Goal: Information Seeking & Learning: Learn about a topic

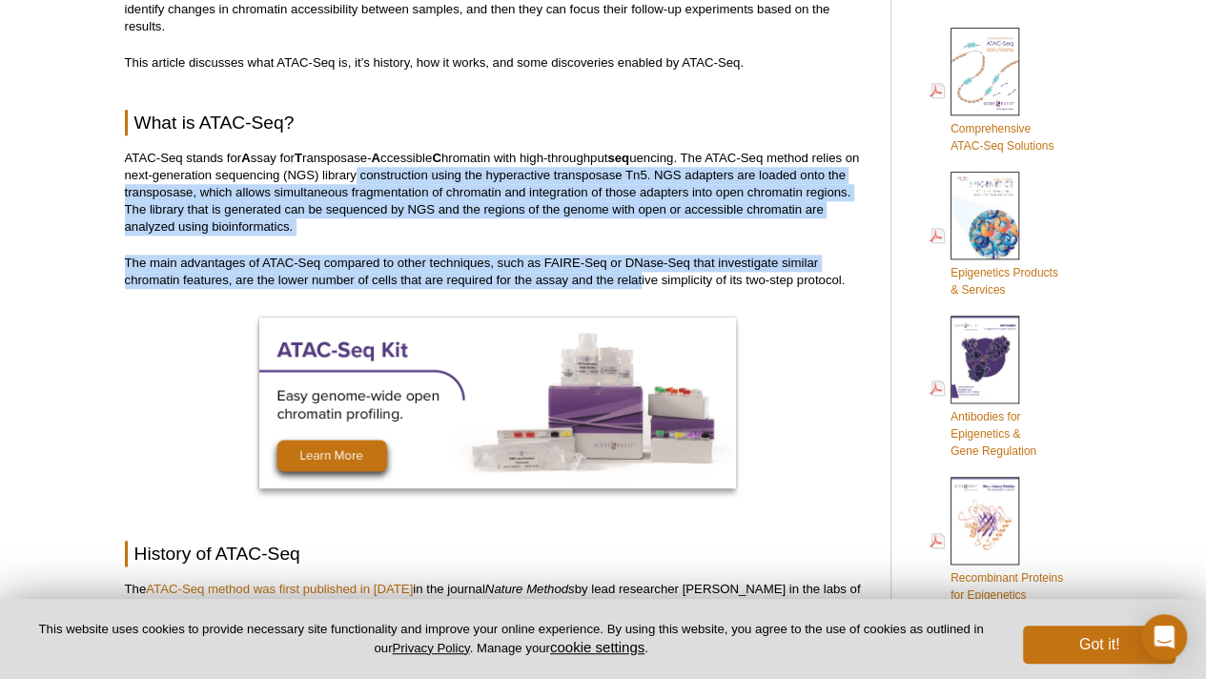
drag, startPoint x: 375, startPoint y: 178, endPoint x: 637, endPoint y: 273, distance: 278.6
click at [551, 230] on p "ATAC-Seq stands for A ssay for T ransposase- A ccessible C hromatin with high-t…" at bounding box center [498, 193] width 746 height 86
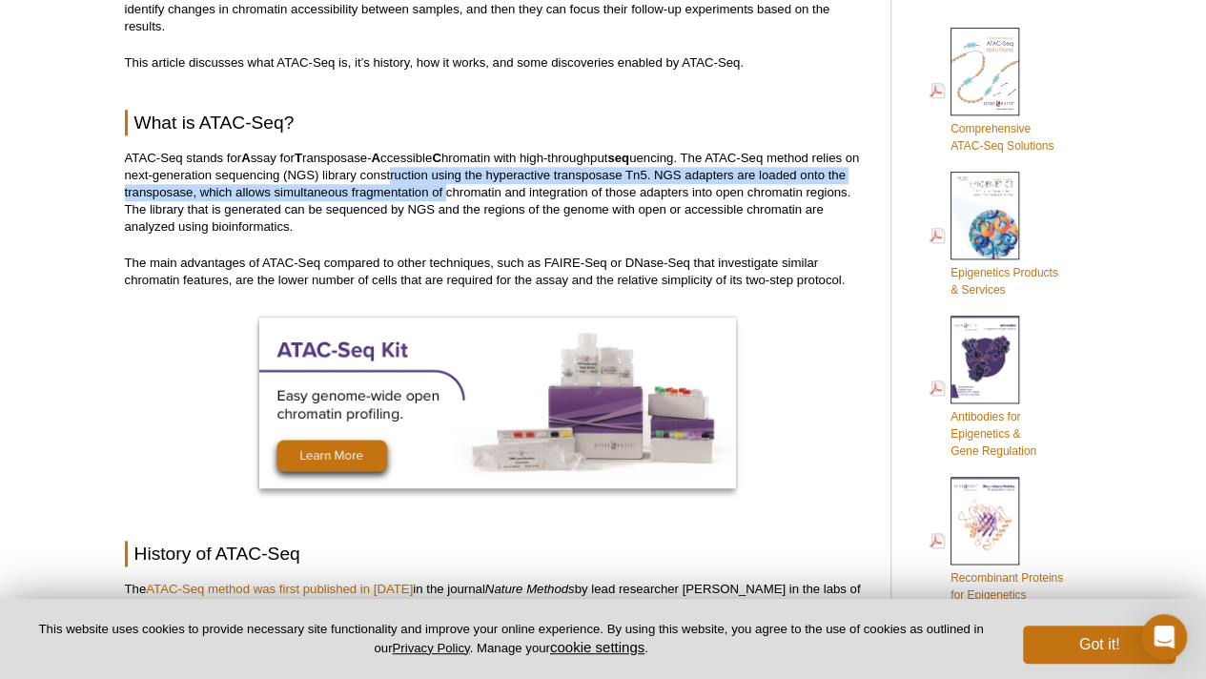
drag, startPoint x: 446, startPoint y: 193, endPoint x: 368, endPoint y: 165, distance: 82.9
click at [376, 165] on p "ATAC-Seq stands for A ssay for T ransposase- A ccessible C hromatin with high-t…" at bounding box center [498, 193] width 746 height 86
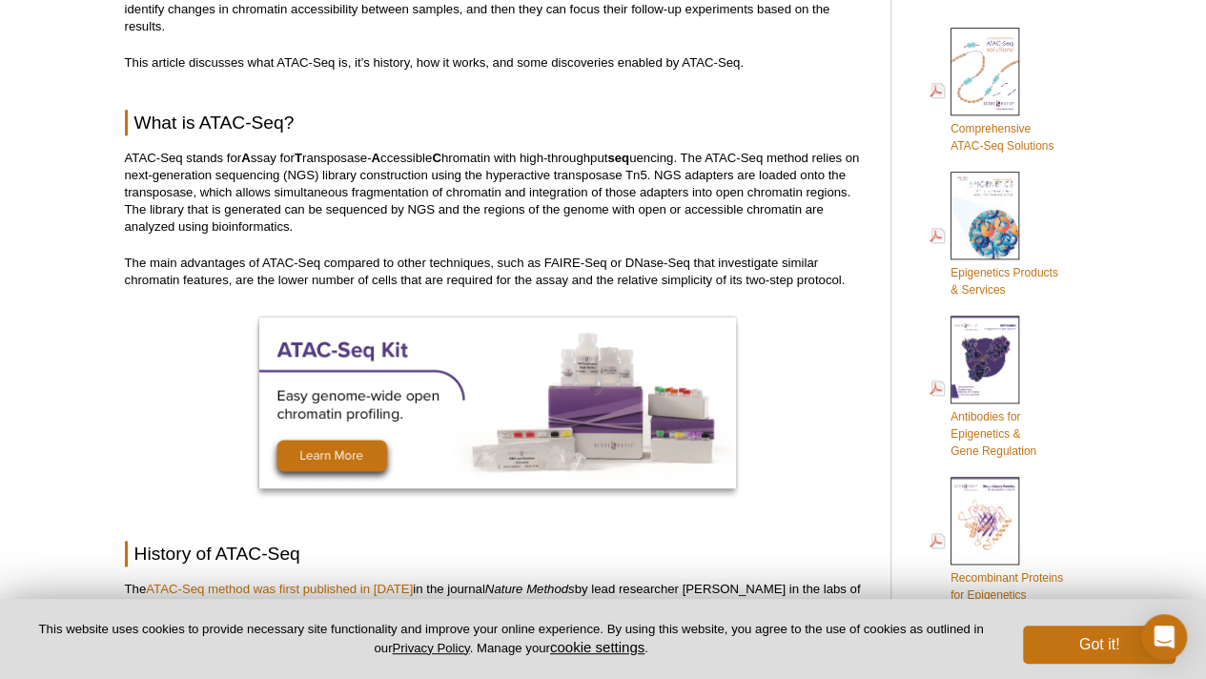
click at [513, 203] on p "ATAC-Seq stands for A ssay for T ransposase- A ccessible C hromatin with high-t…" at bounding box center [498, 193] width 746 height 86
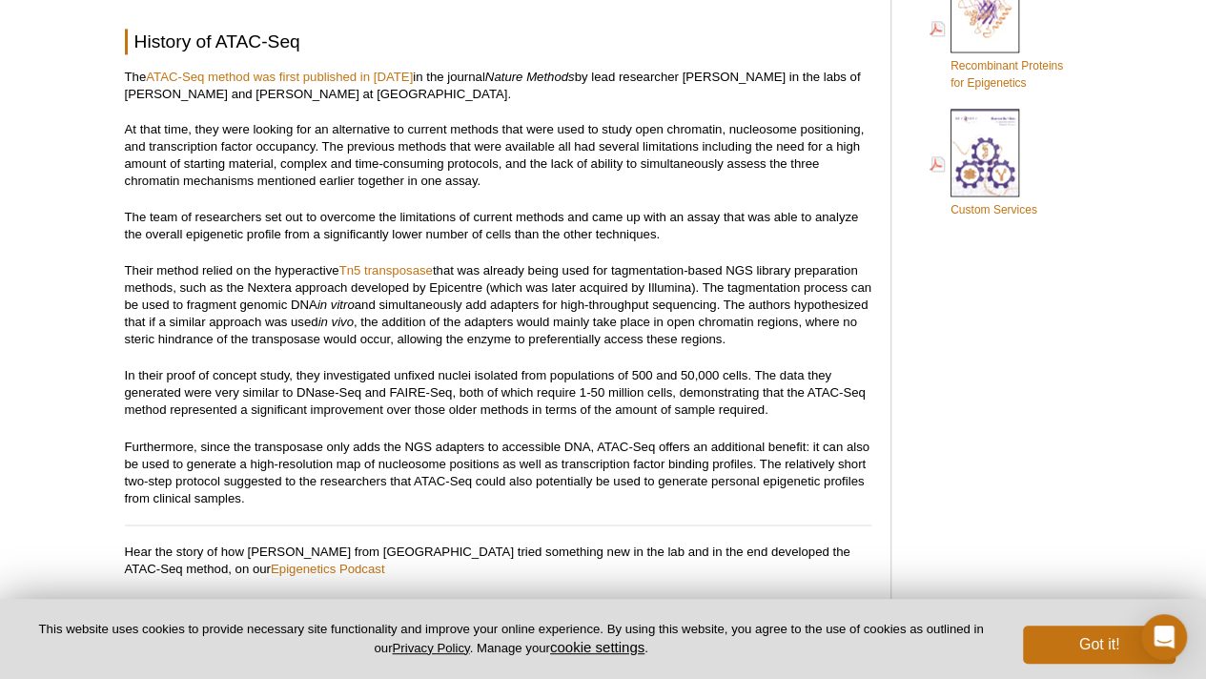
scroll to position [1394, 0]
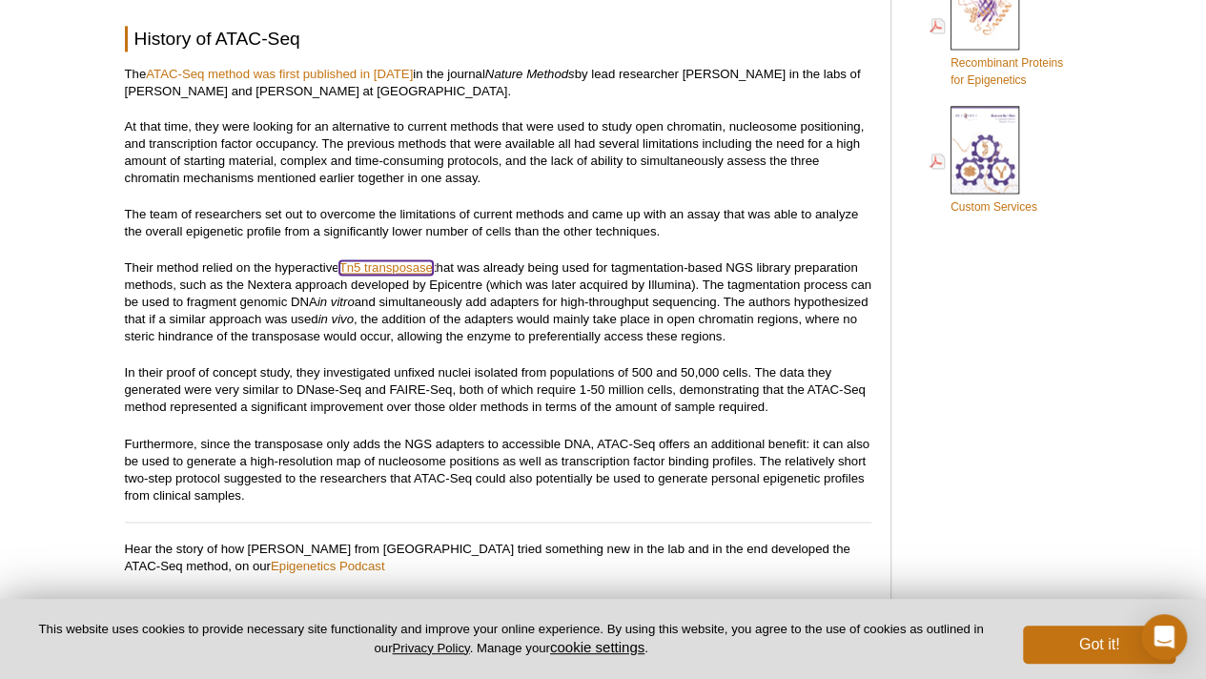
click at [397, 266] on link "Tn5 transposase" at bounding box center [385, 267] width 93 height 14
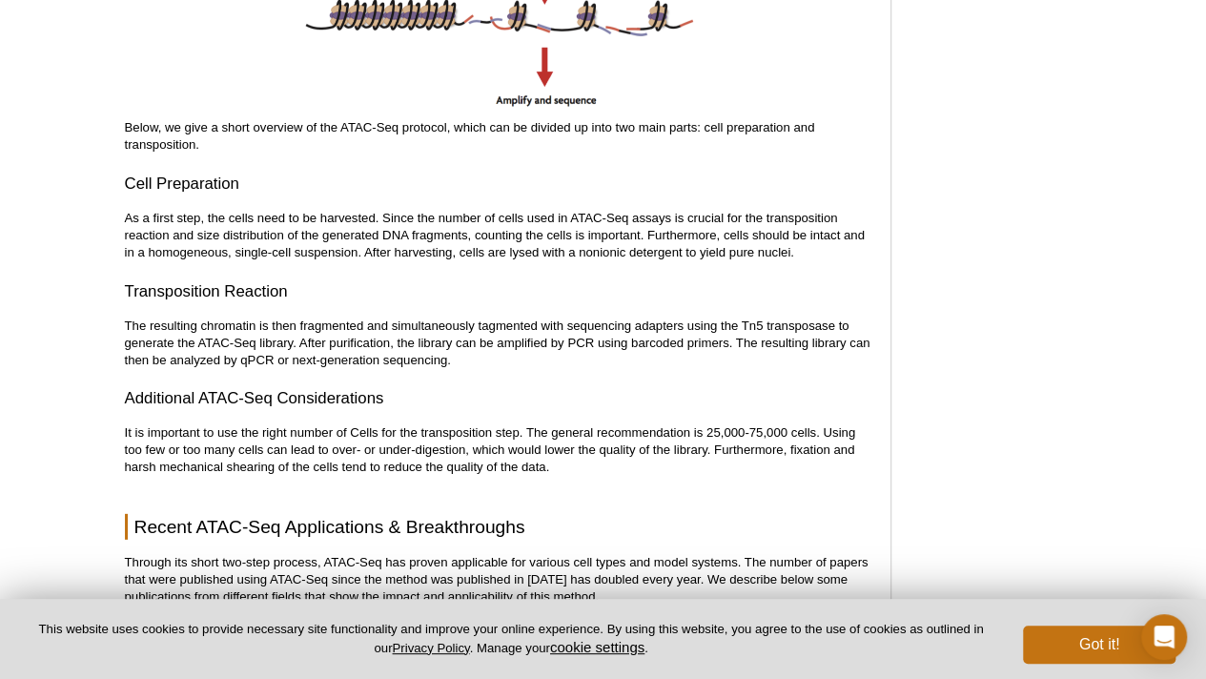
scroll to position [2538, 0]
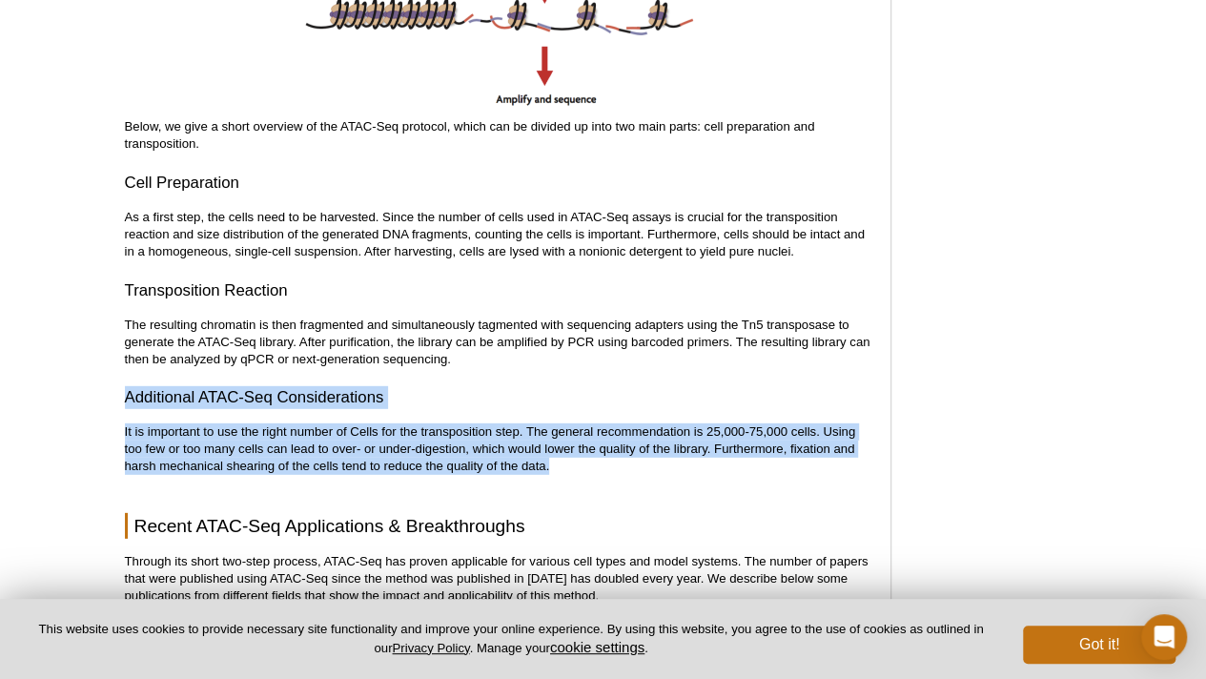
drag, startPoint x: 124, startPoint y: 394, endPoint x: 568, endPoint y: 459, distance: 448.9
copy div "Additional ATAC-Seq Considerations It is important to use the right number of C…"
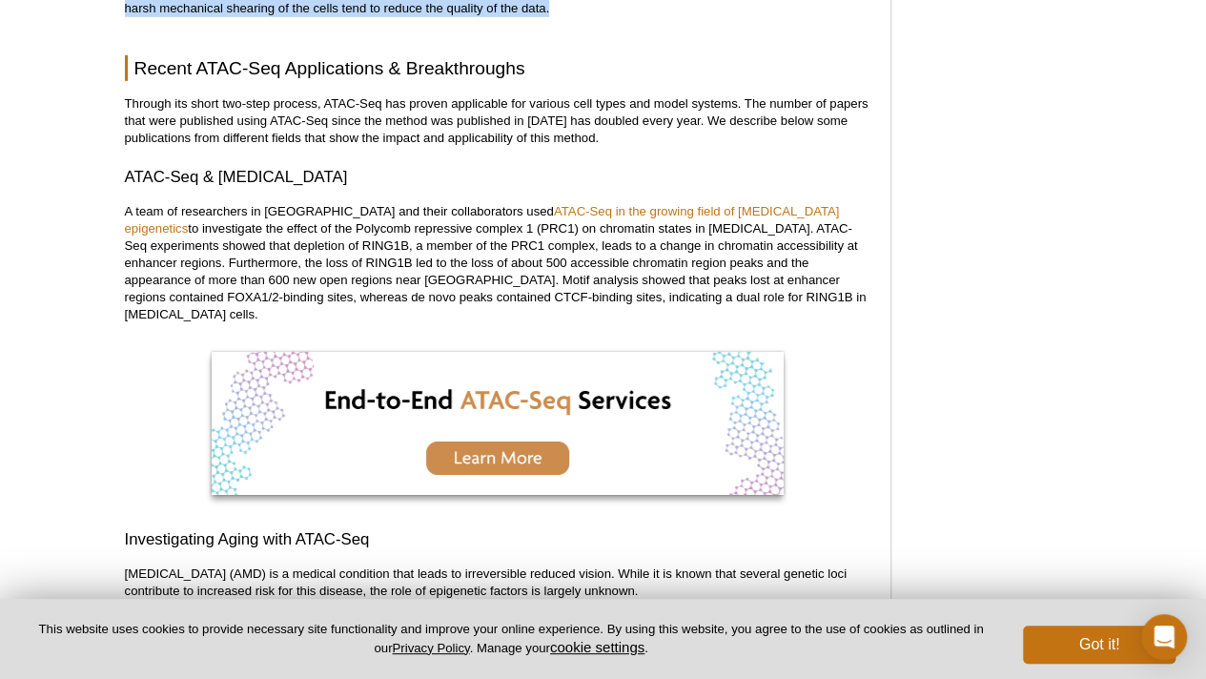
scroll to position [2995, 0]
click at [892, 349] on div "<< Back to MOTIFvations Blog Home Page Complete Guide to Understanding and Usin…" at bounding box center [512, 517] width 795 height 6695
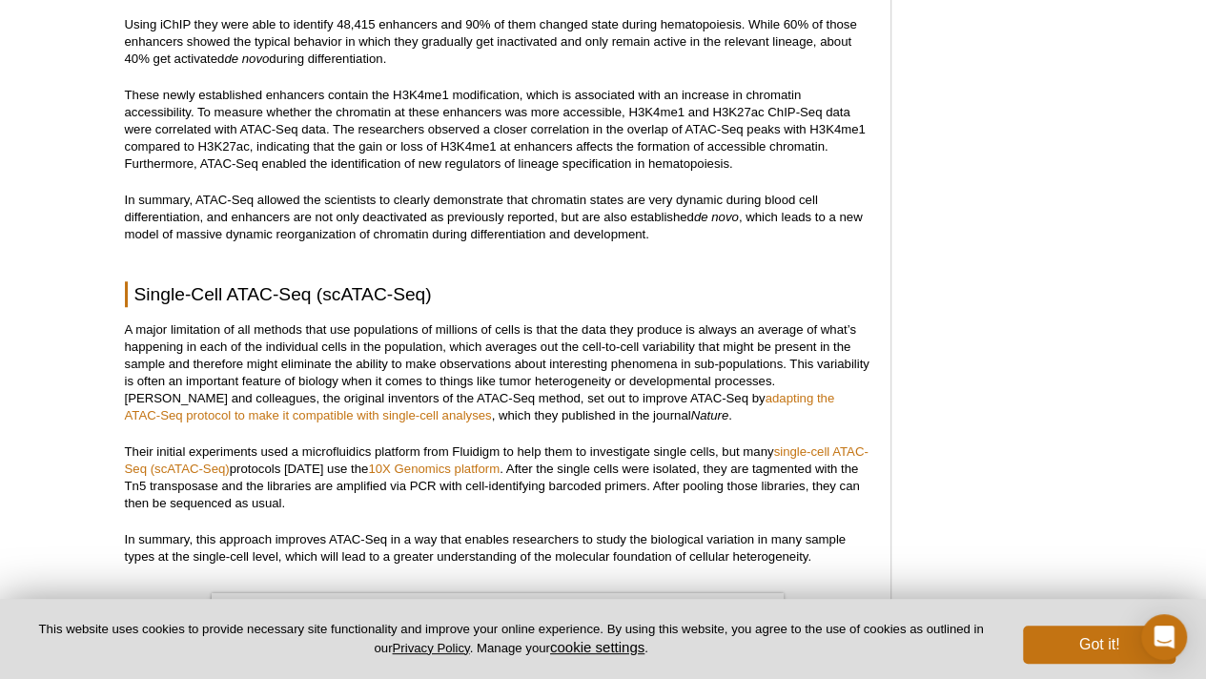
scroll to position [4271, 0]
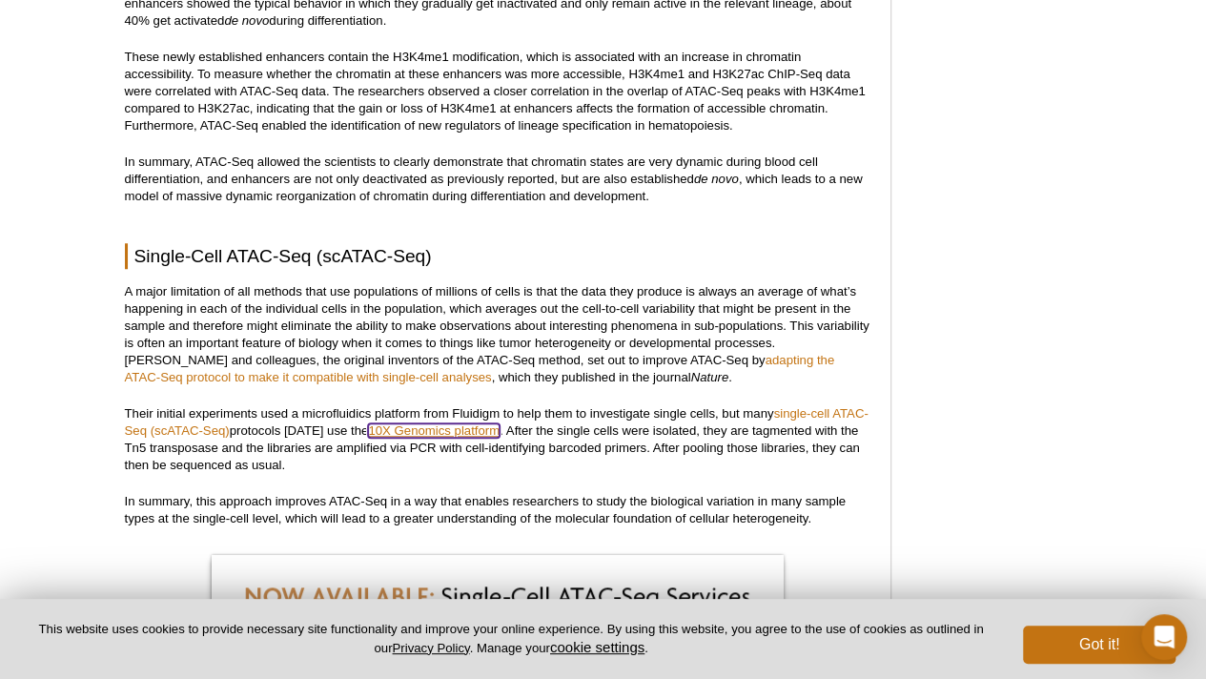
click at [477, 423] on link "10X Genomics platform" at bounding box center [434, 430] width 132 height 14
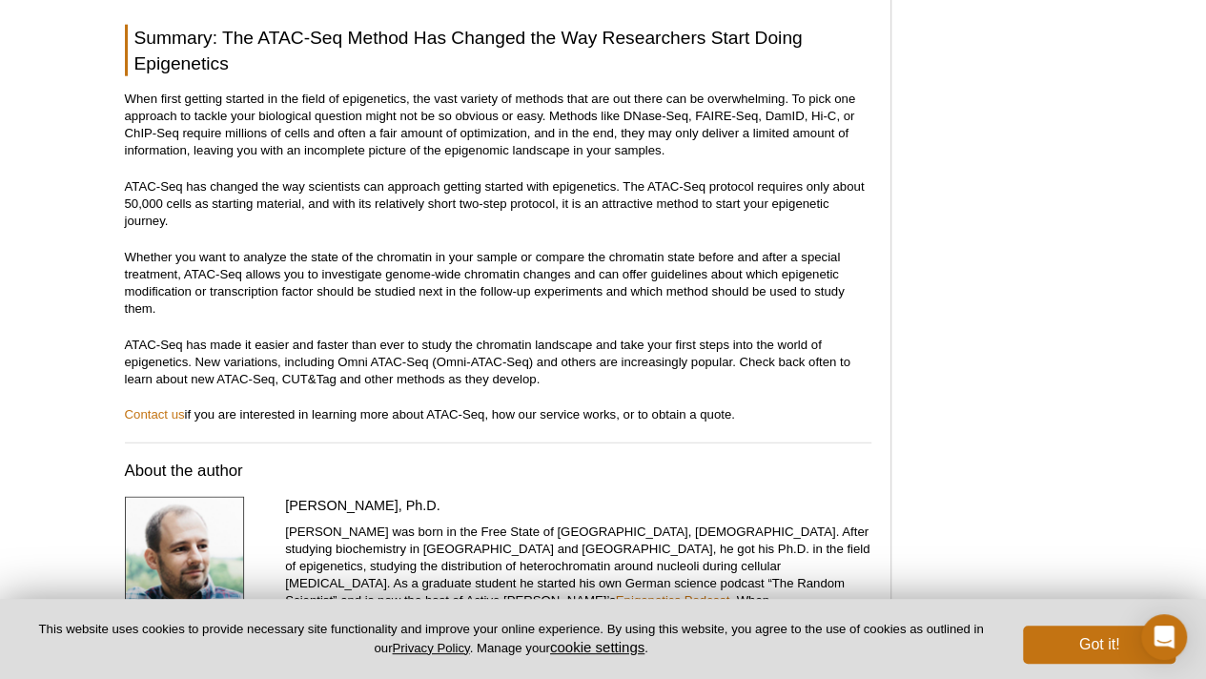
scroll to position [6004, 0]
